Goal: Information Seeking & Learning: Learn about a topic

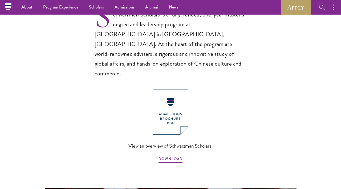
scroll to position [316, 0]
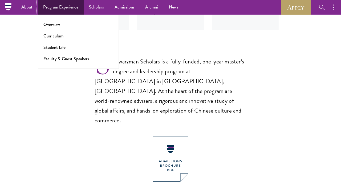
click at [45, 9] on link "Program Experience" at bounding box center [61, 7] width 46 height 15
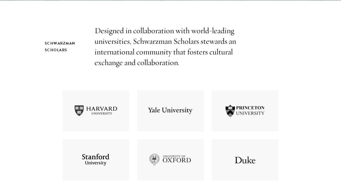
scroll to position [165, 0]
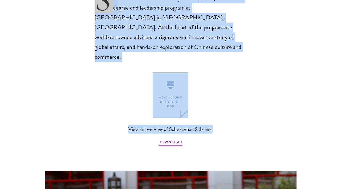
drag, startPoint x: 101, startPoint y: 36, endPoint x: 191, endPoint y: 118, distance: 122.3
click at [191, 118] on section "Schwarzman Scholars Designed in collaboration with world-leading universities, …" at bounding box center [170, 62] width 341 height 503
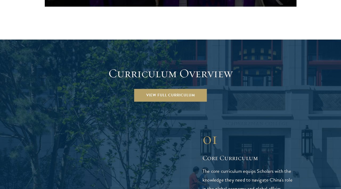
scroll to position [715, 0]
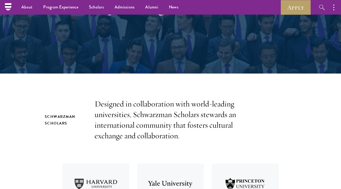
scroll to position [79, 0]
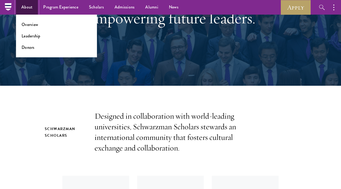
click at [31, 11] on link "About" at bounding box center [27, 7] width 22 height 15
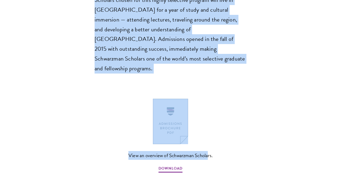
scroll to position [530, 0]
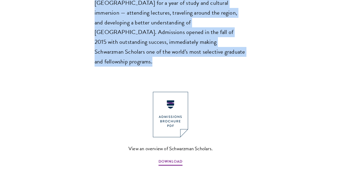
drag, startPoint x: 85, startPoint y: 36, endPoint x: 195, endPoint y: 40, distance: 109.4
copy section "chwarzman Scholars is designed to meet the challenges of the 21st century and b…"
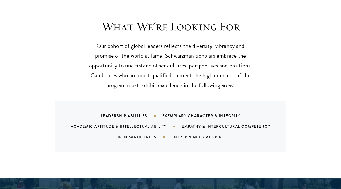
scroll to position [485, 0]
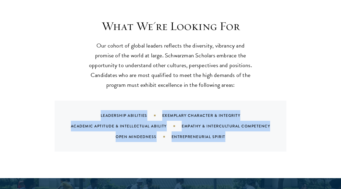
drag, startPoint x: 99, startPoint y: 105, endPoint x: 246, endPoint y: 131, distance: 149.1
click at [246, 131] on div "Leadership Abilities Exemplary Character & Integrity Academic Aptitude & Intell…" at bounding box center [177, 126] width 219 height 32
copy div "Leadership Abilities Exemplary Character & Integrity Academic Aptitude & Intell…"
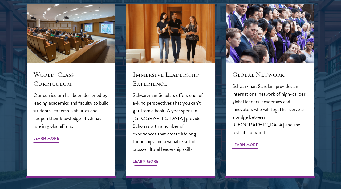
scroll to position [563, 0]
